Goal: Transaction & Acquisition: Purchase product/service

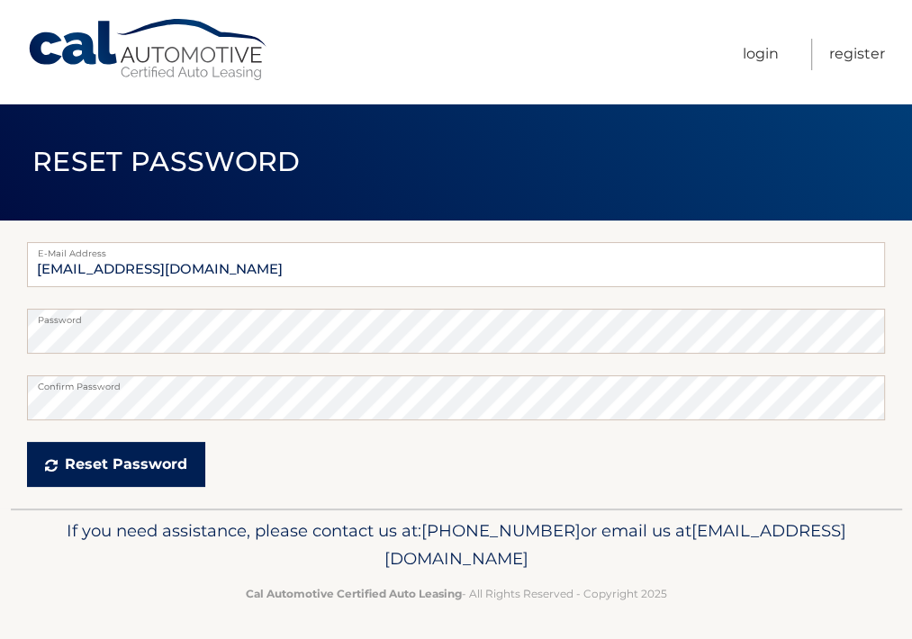
click at [112, 462] on button "Reset Password" at bounding box center [116, 464] width 178 height 45
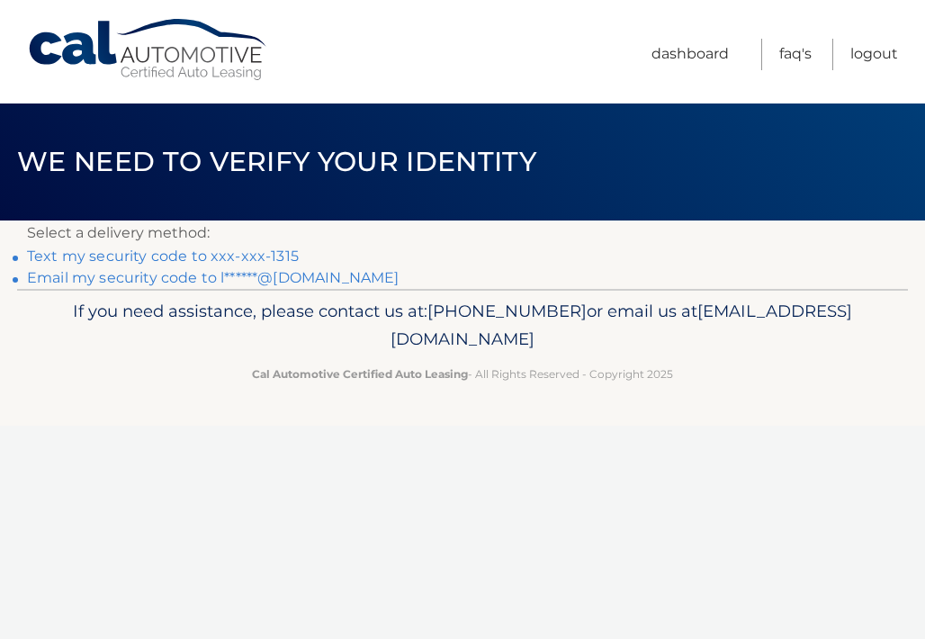
click at [108, 257] on link "Text my security code to xxx-xxx-1315" at bounding box center [163, 256] width 272 height 17
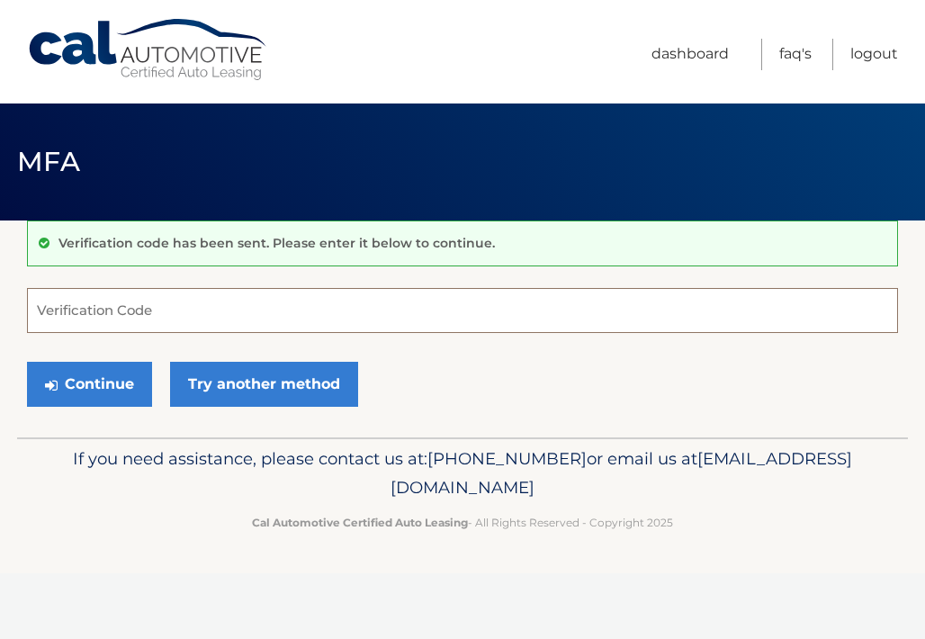
click at [175, 316] on input "Verification Code" at bounding box center [462, 310] width 871 height 45
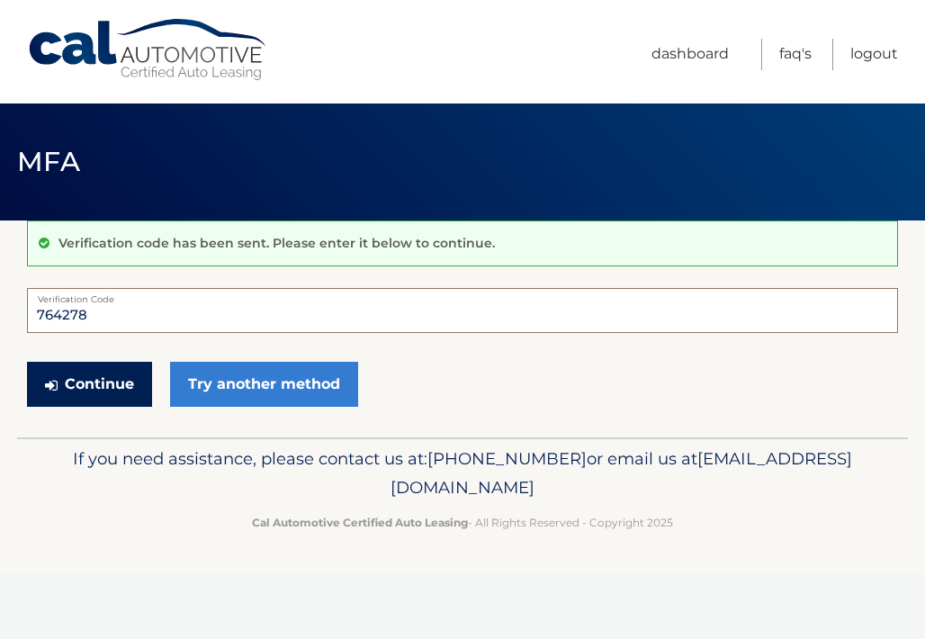
type input "764278"
click at [94, 387] on button "Continue" at bounding box center [89, 384] width 125 height 45
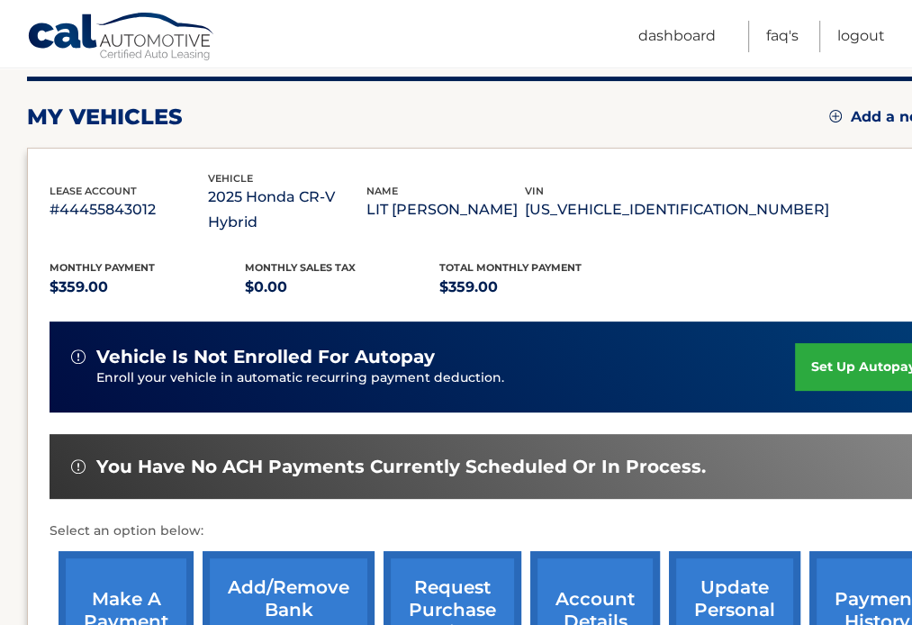
scroll to position [270, 0]
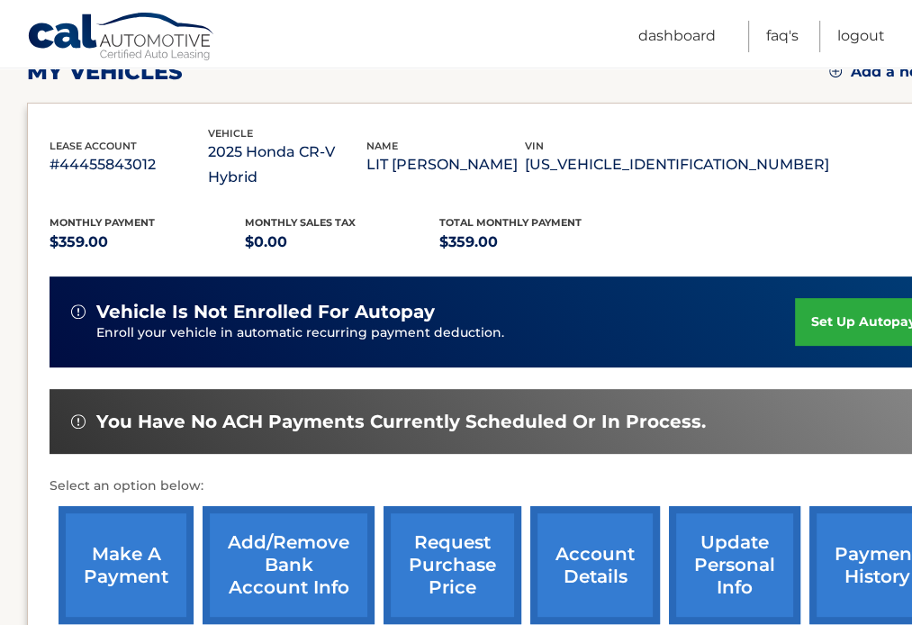
click at [149, 539] on link "make a payment" at bounding box center [126, 565] width 135 height 118
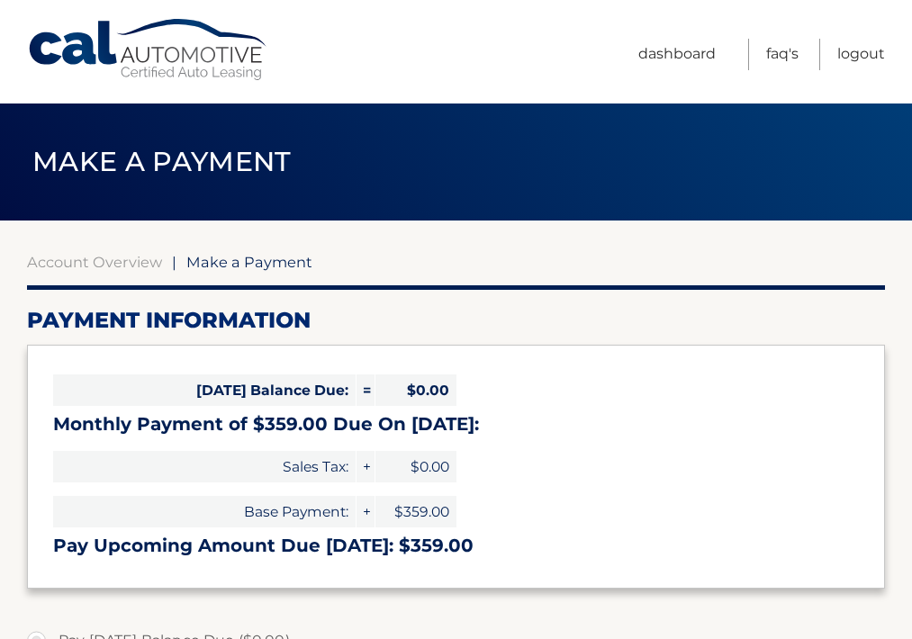
select select "NDZmYTI2OTYtMjhmNC00OTdjLTg0YjEtM2YwYzM1NTEwMmI5"
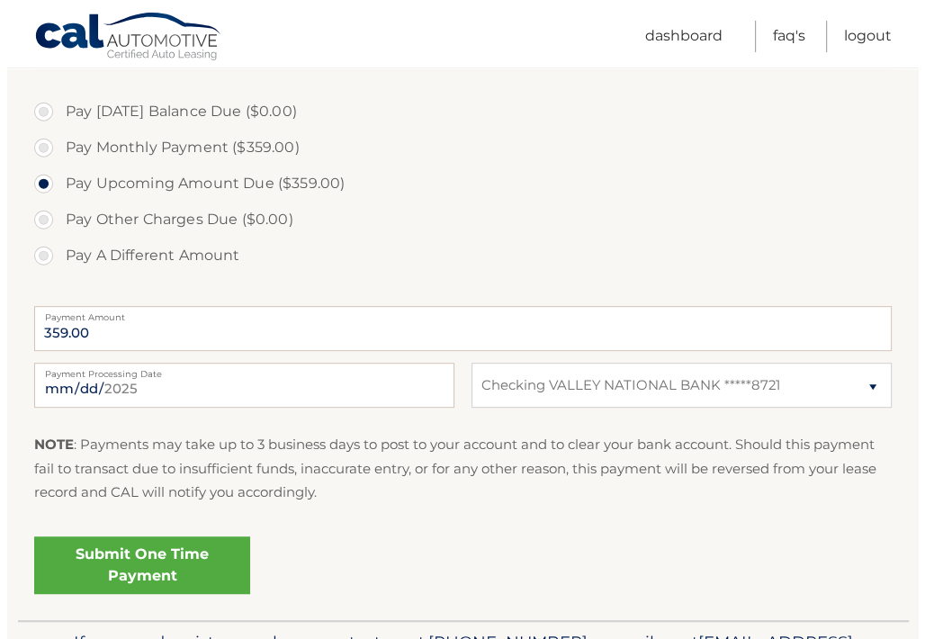
scroll to position [540, 0]
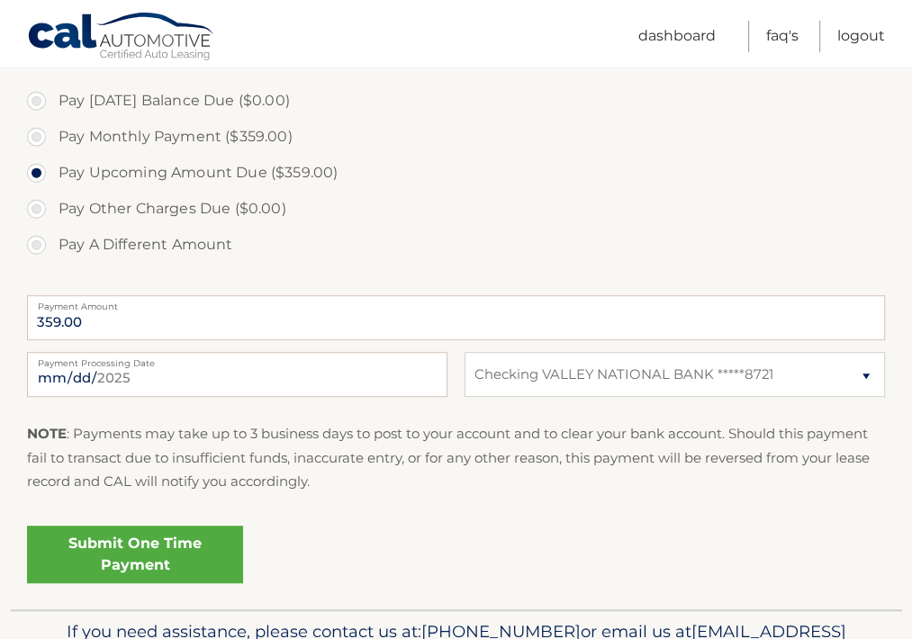
click at [163, 550] on link "Submit One Time Payment" at bounding box center [135, 555] width 216 height 58
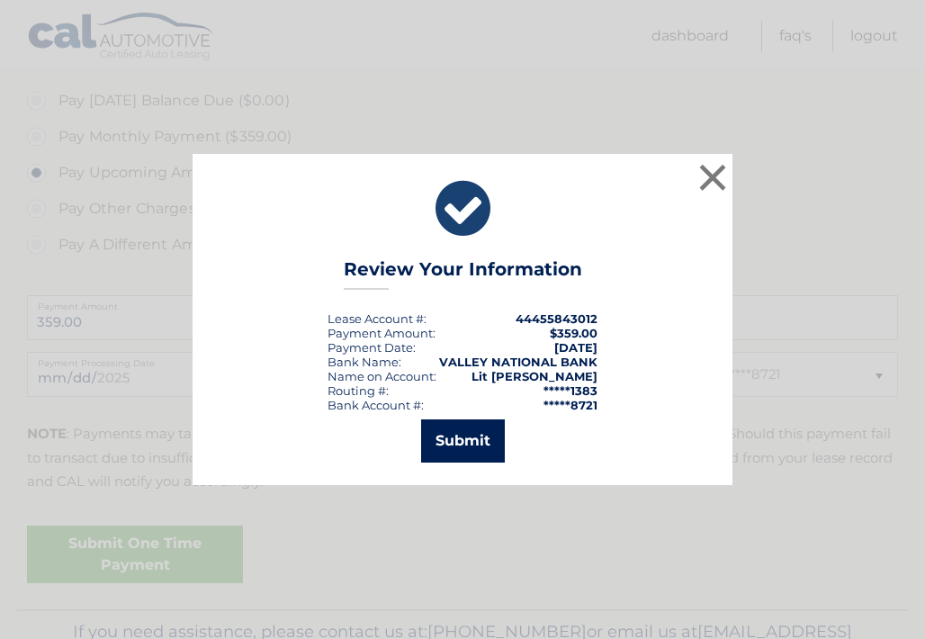
click at [451, 450] on button "Submit" at bounding box center [463, 440] width 84 height 43
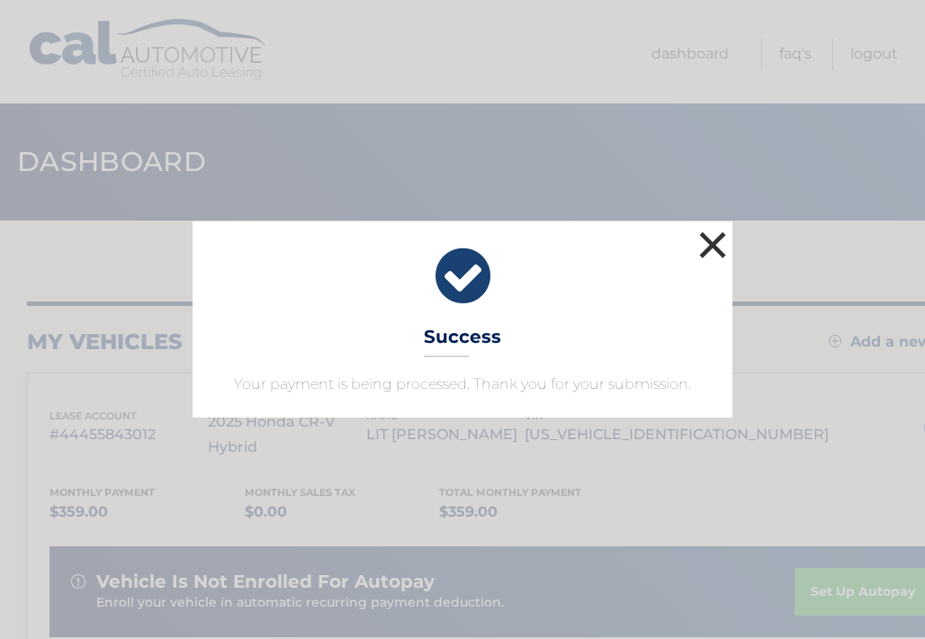
click at [714, 256] on button "×" at bounding box center [713, 245] width 36 height 36
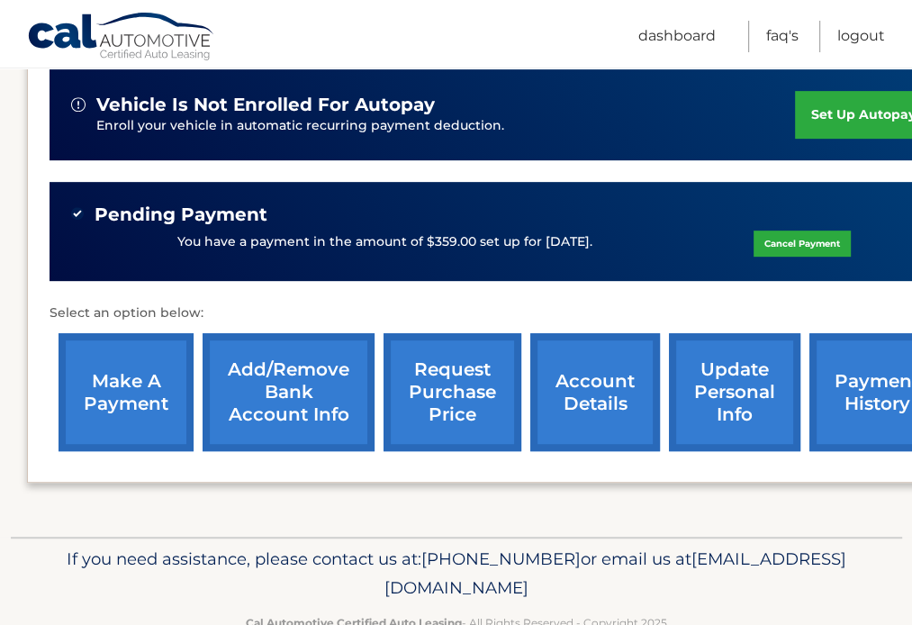
scroll to position [497, 0]
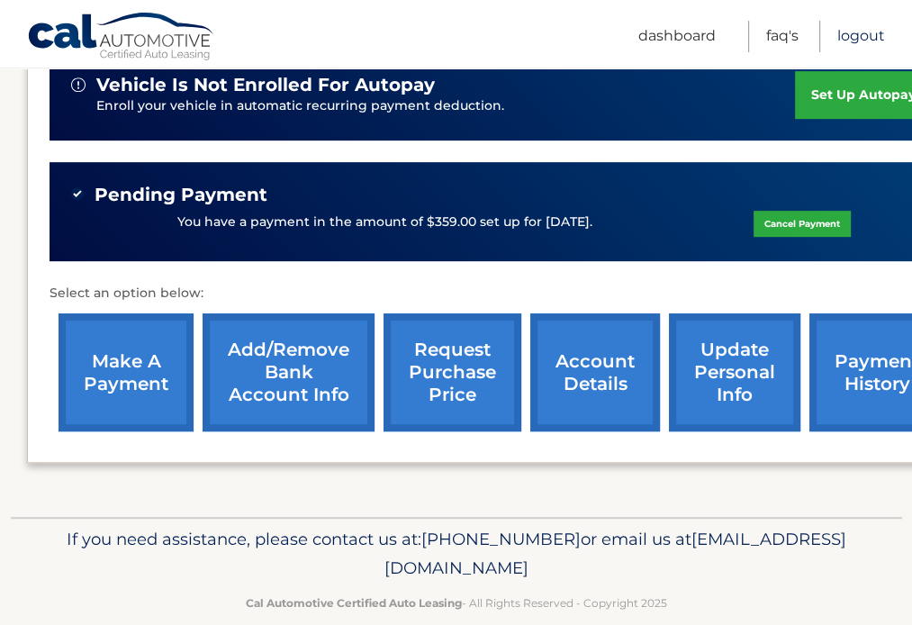
click at [860, 39] on link "Logout" at bounding box center [861, 37] width 48 height 32
